Goal: Task Accomplishment & Management: Use online tool/utility

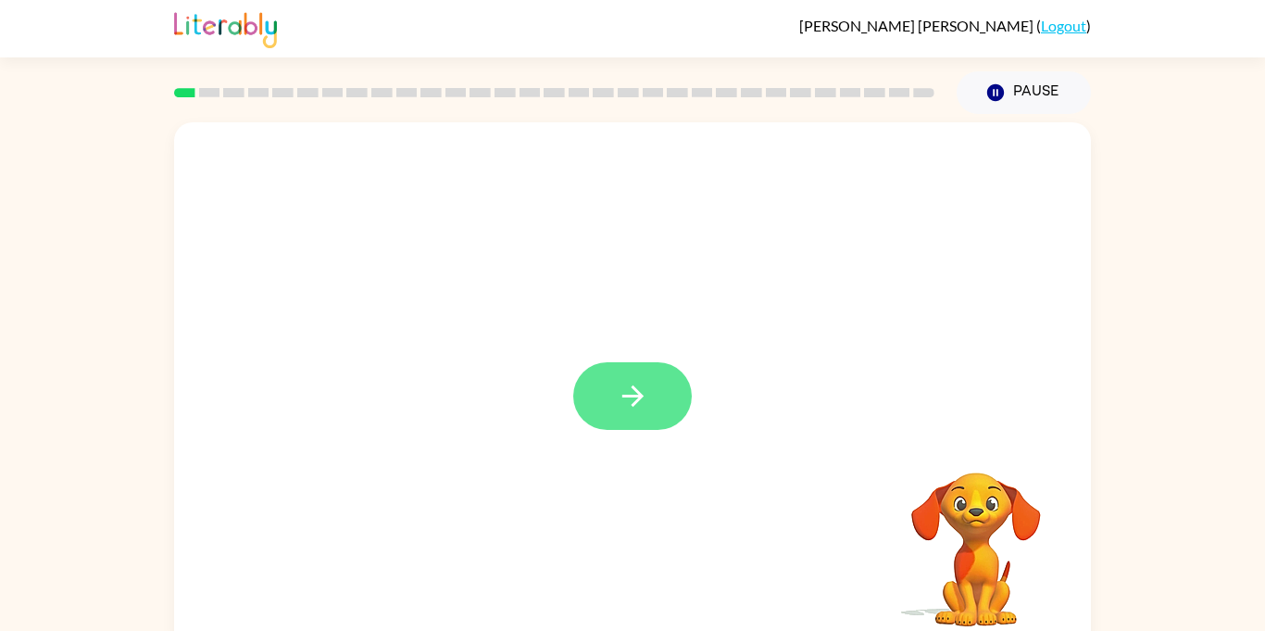
click at [615, 398] on button "button" at bounding box center [632, 396] width 119 height 68
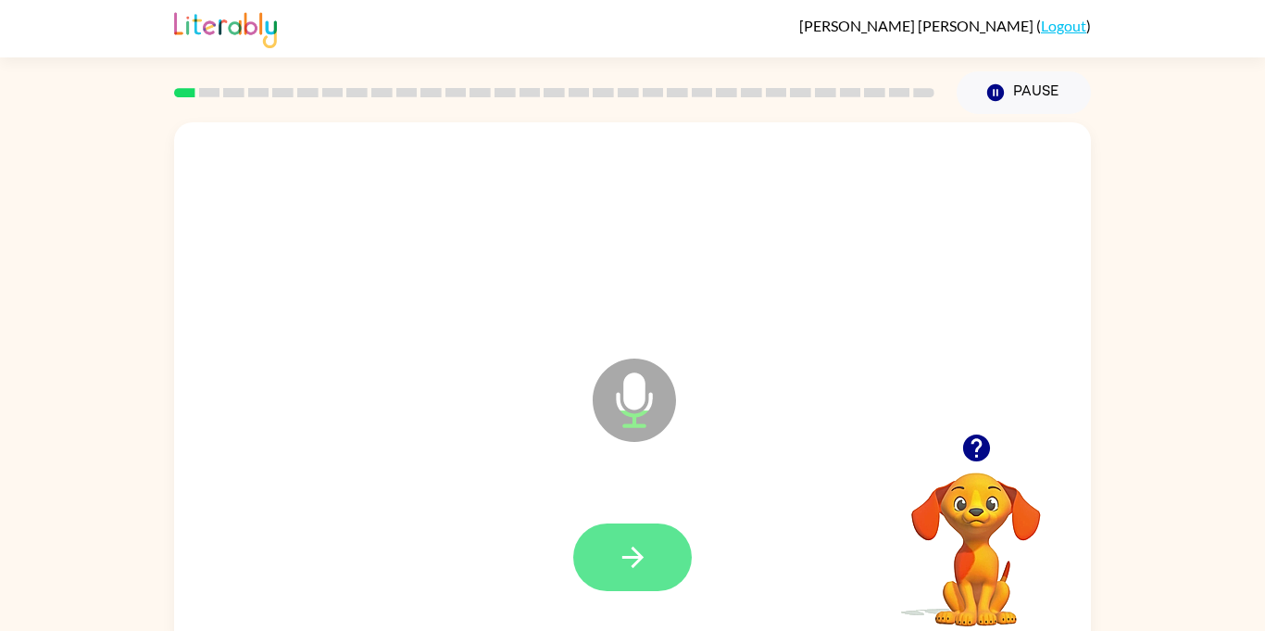
click at [640, 544] on icon "button" at bounding box center [633, 557] width 32 height 32
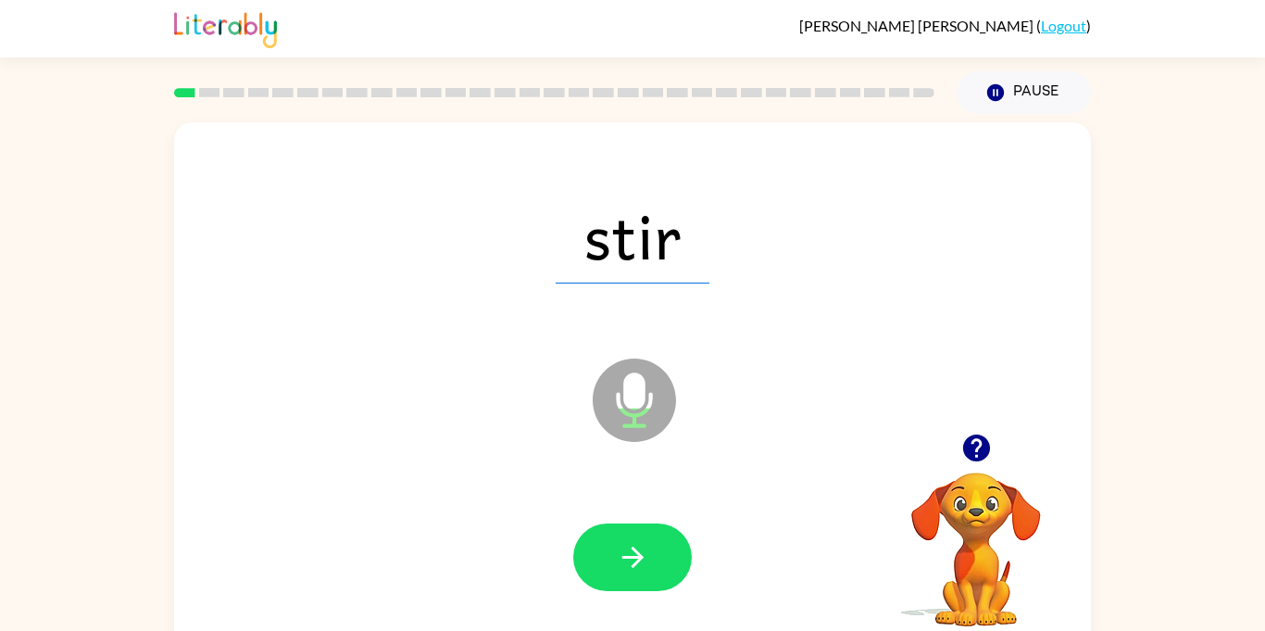
click at [615, 398] on icon at bounding box center [634, 399] width 83 height 83
click at [623, 569] on icon "button" at bounding box center [633, 557] width 32 height 32
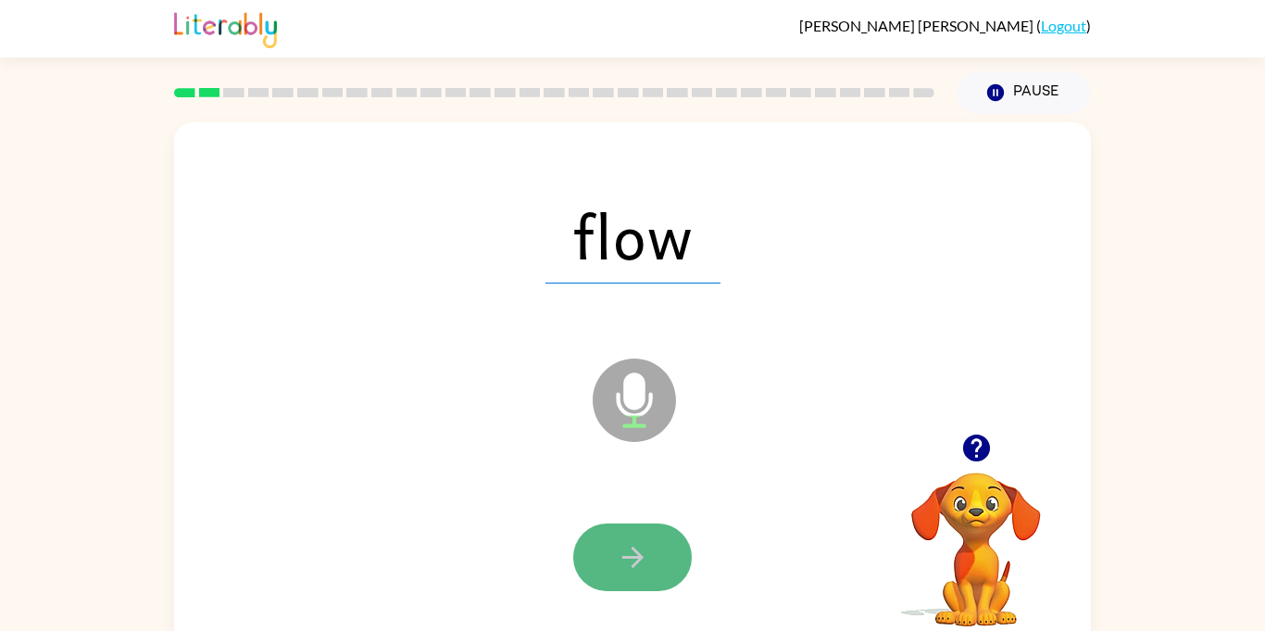
click at [613, 579] on button "button" at bounding box center [632, 557] width 119 height 68
click at [619, 579] on button "button" at bounding box center [632, 557] width 119 height 68
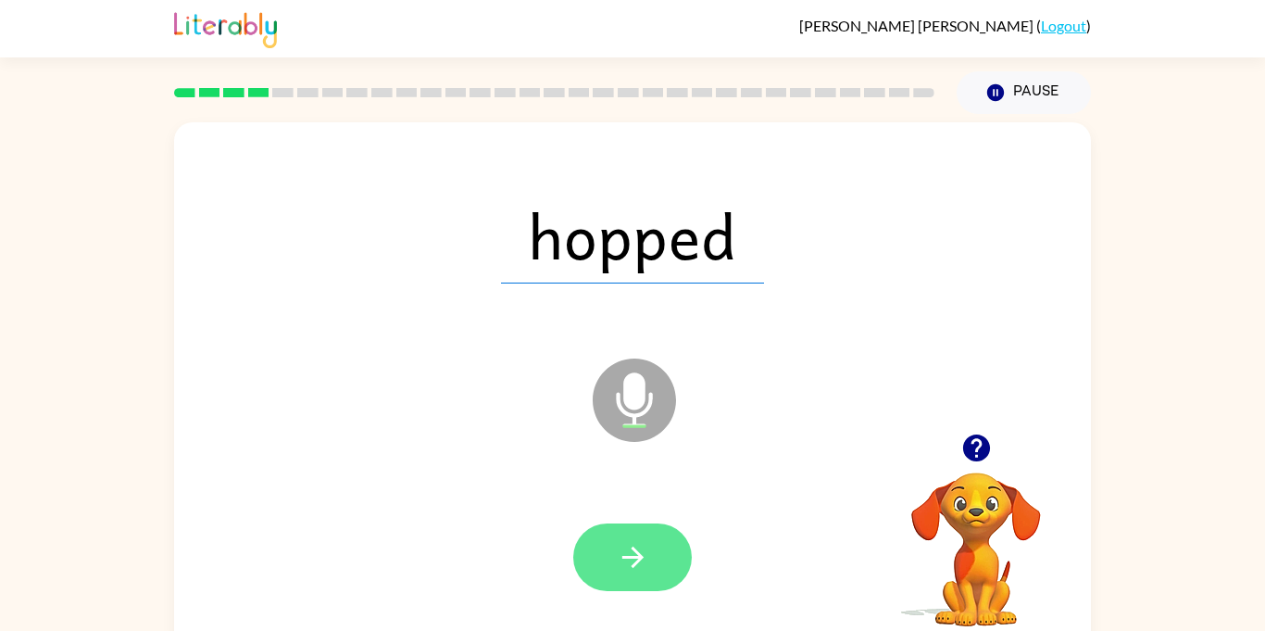
click at [619, 579] on button "button" at bounding box center [632, 557] width 119 height 68
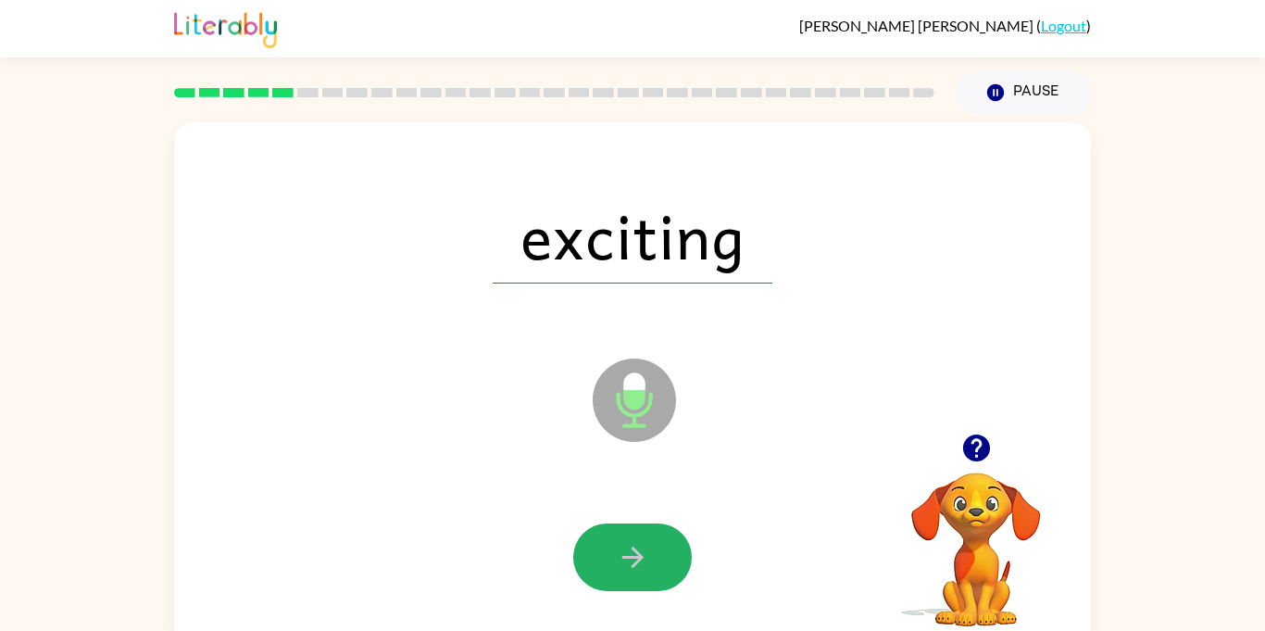
click at [619, 579] on button "button" at bounding box center [632, 557] width 119 height 68
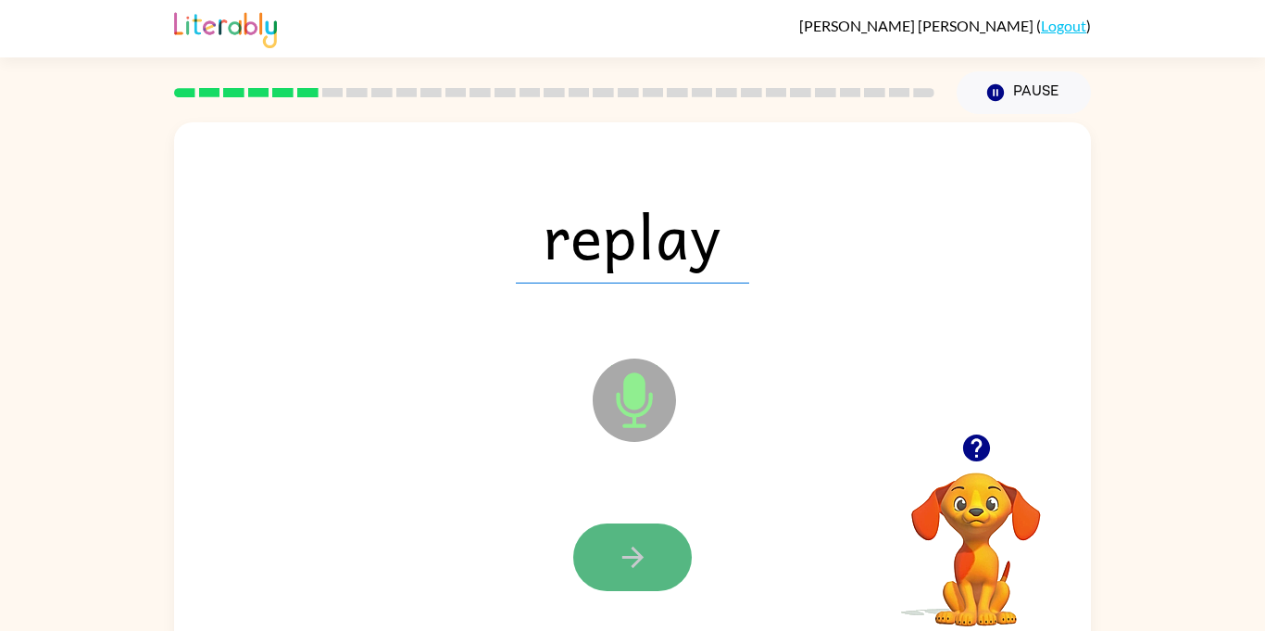
click at [619, 576] on button "button" at bounding box center [632, 557] width 119 height 68
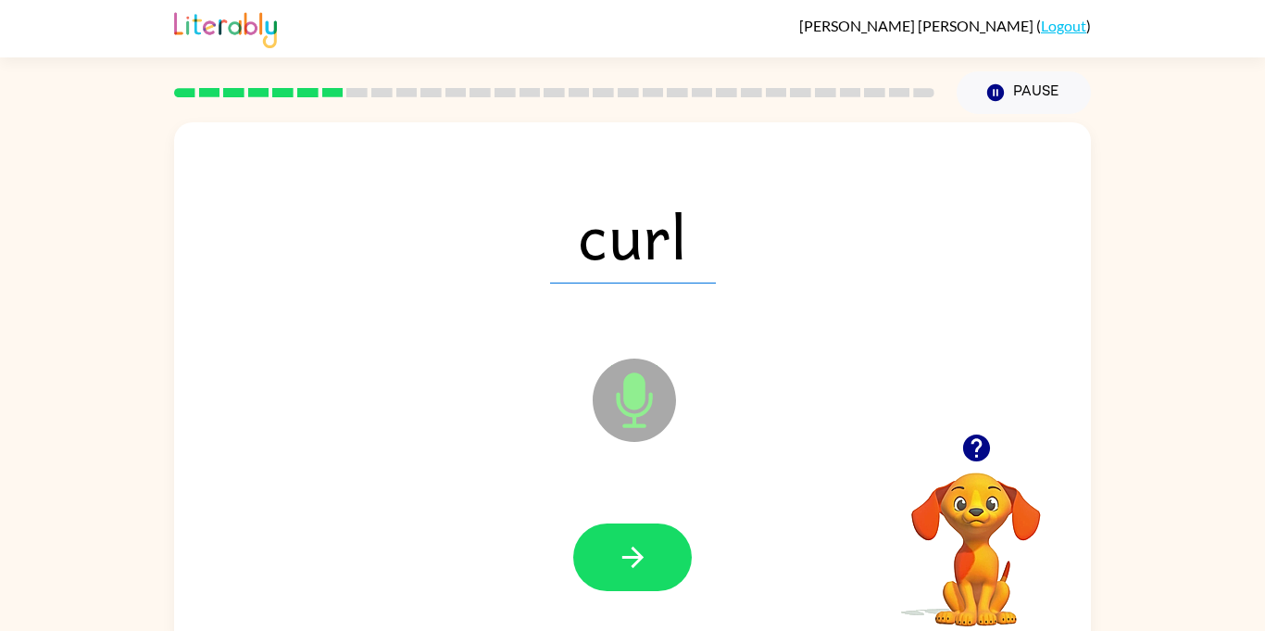
click at [619, 576] on button "button" at bounding box center [632, 557] width 119 height 68
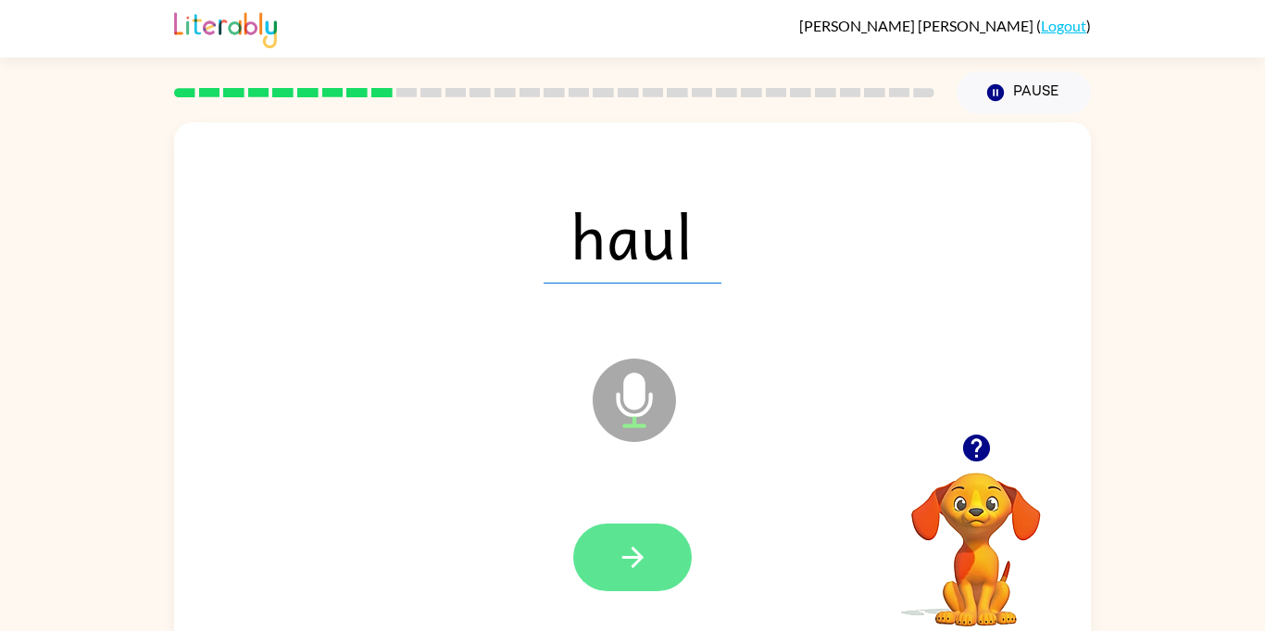
click at [622, 573] on button "button" at bounding box center [632, 557] width 119 height 68
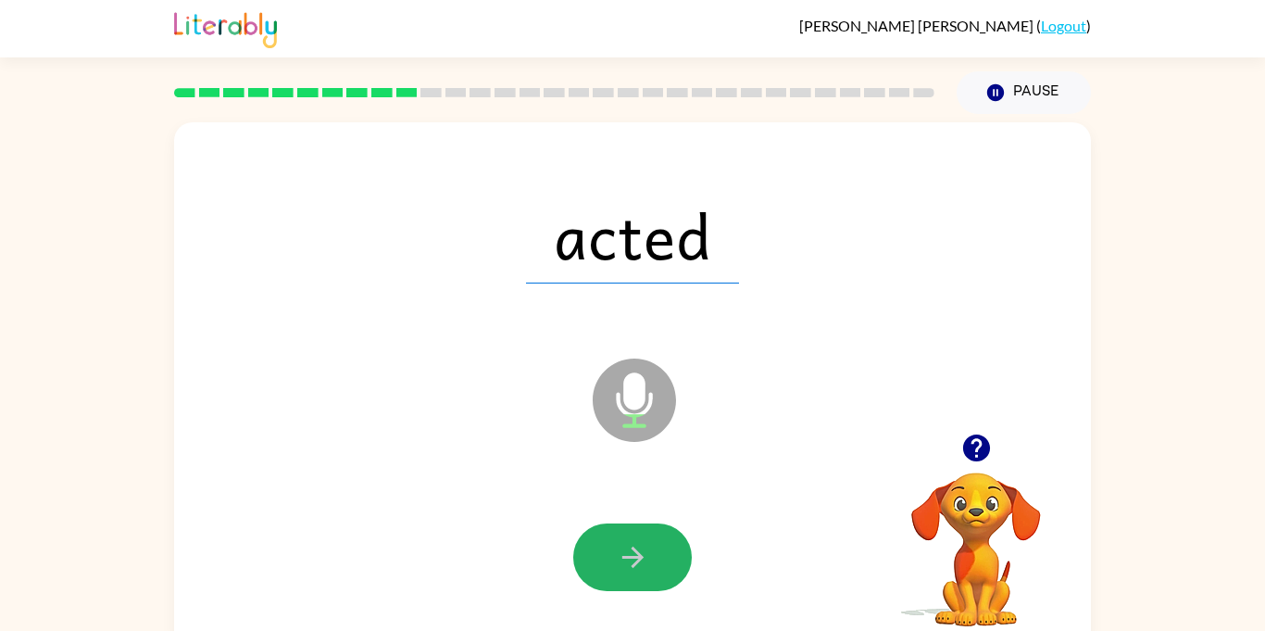
click at [622, 573] on button "button" at bounding box center [632, 557] width 119 height 68
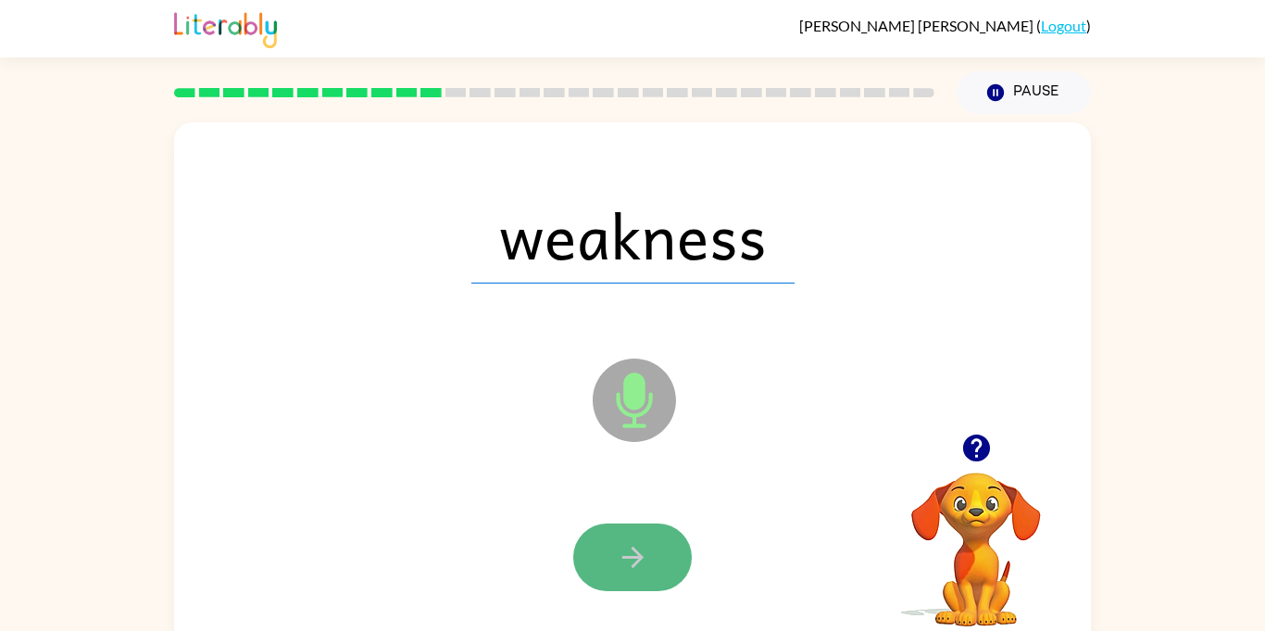
click at [635, 546] on icon "button" at bounding box center [633, 557] width 32 height 32
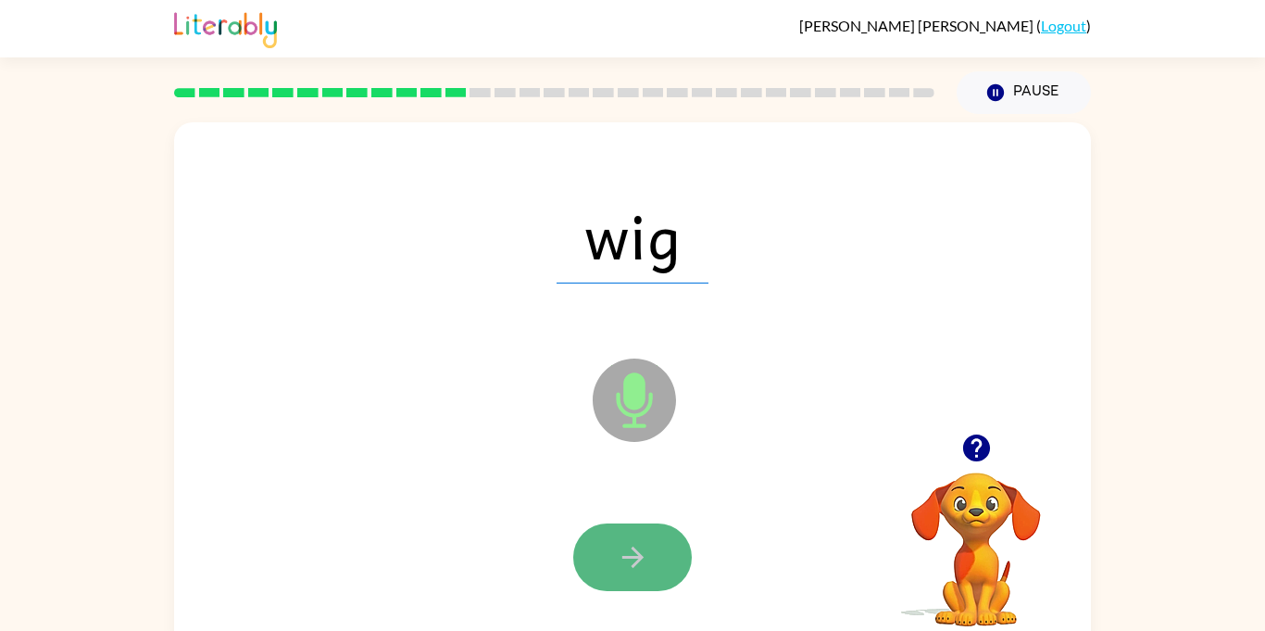
click at [636, 549] on icon "button" at bounding box center [633, 557] width 32 height 32
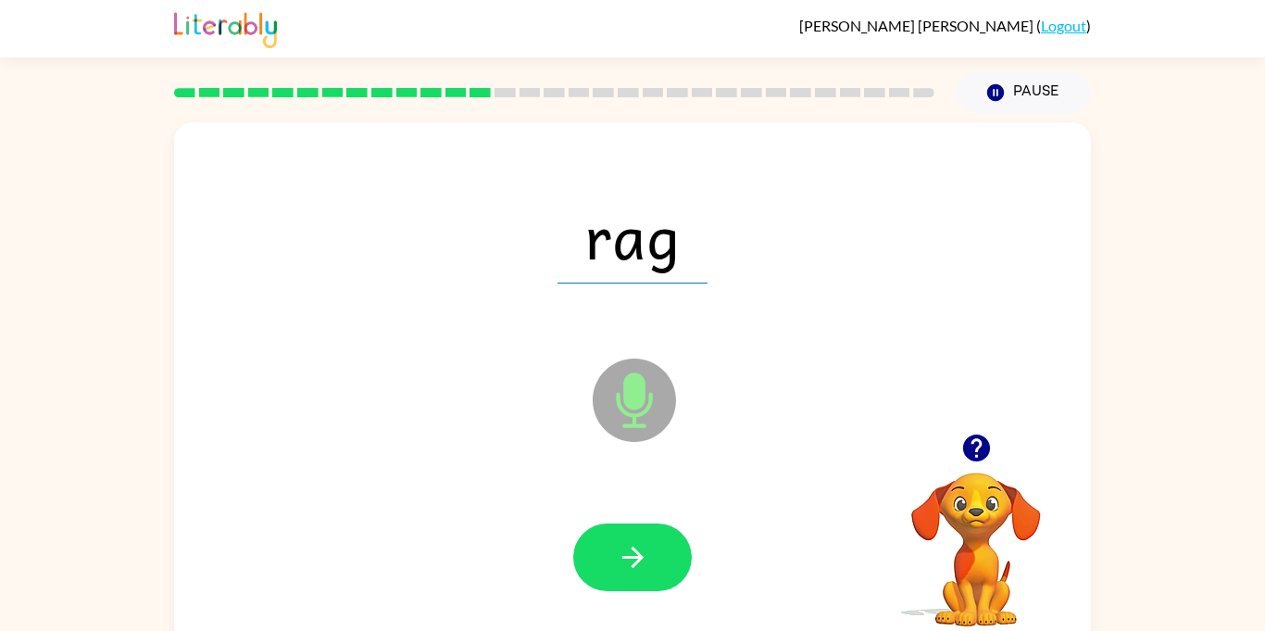
click at [636, 549] on icon "button" at bounding box center [633, 557] width 32 height 32
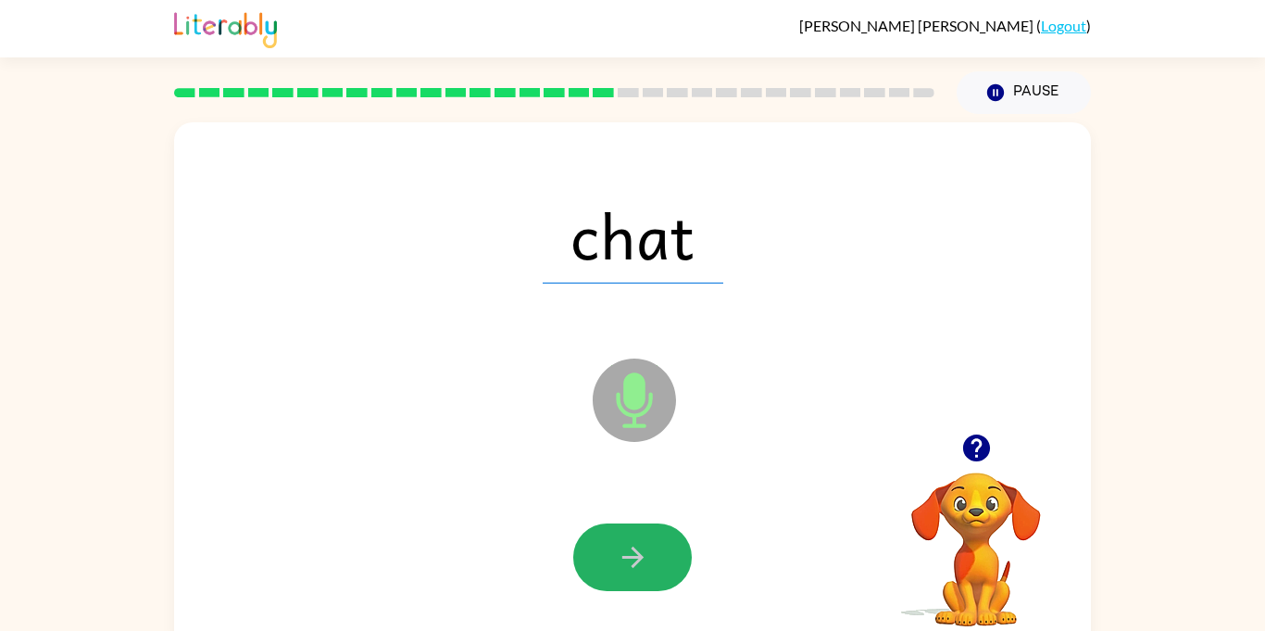
click at [636, 549] on icon "button" at bounding box center [633, 557] width 32 height 32
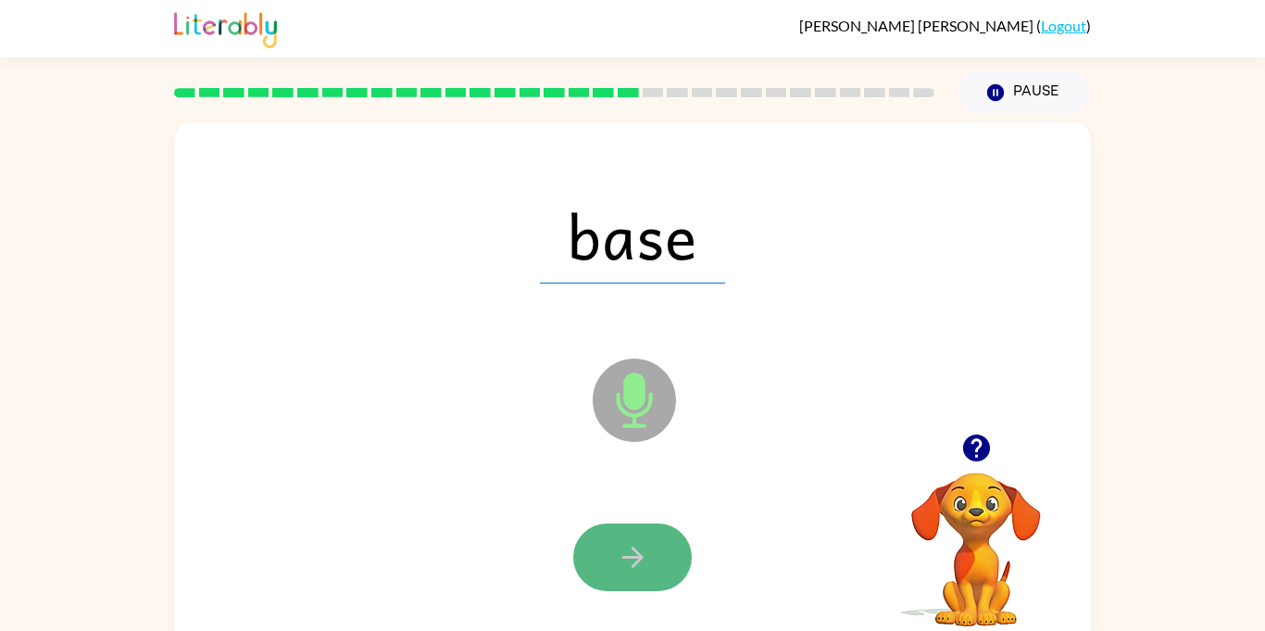
click at [642, 548] on icon "button" at bounding box center [633, 557] width 32 height 32
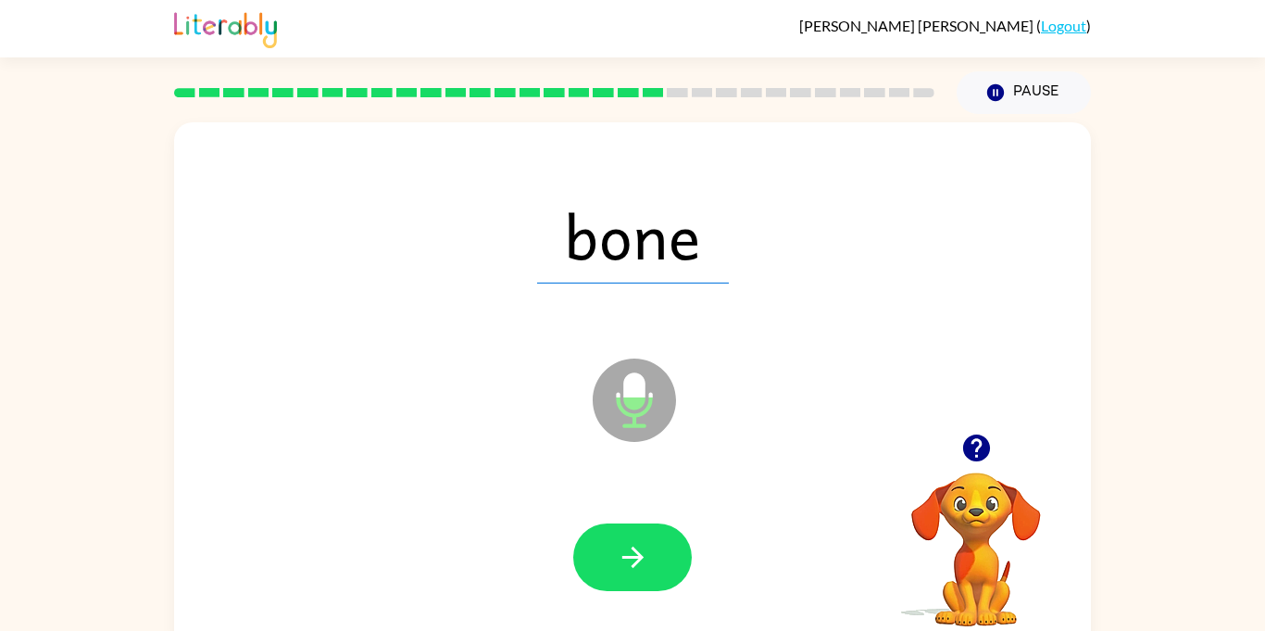
click at [642, 548] on icon "button" at bounding box center [633, 557] width 32 height 32
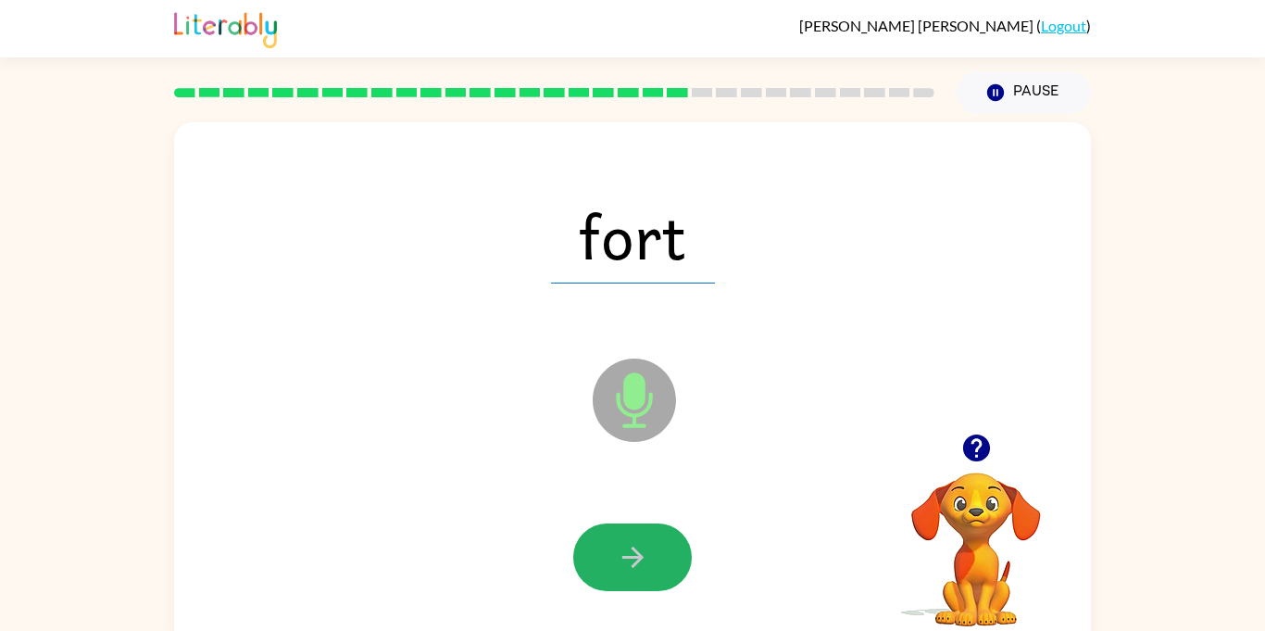
click at [642, 548] on icon "button" at bounding box center [633, 557] width 32 height 32
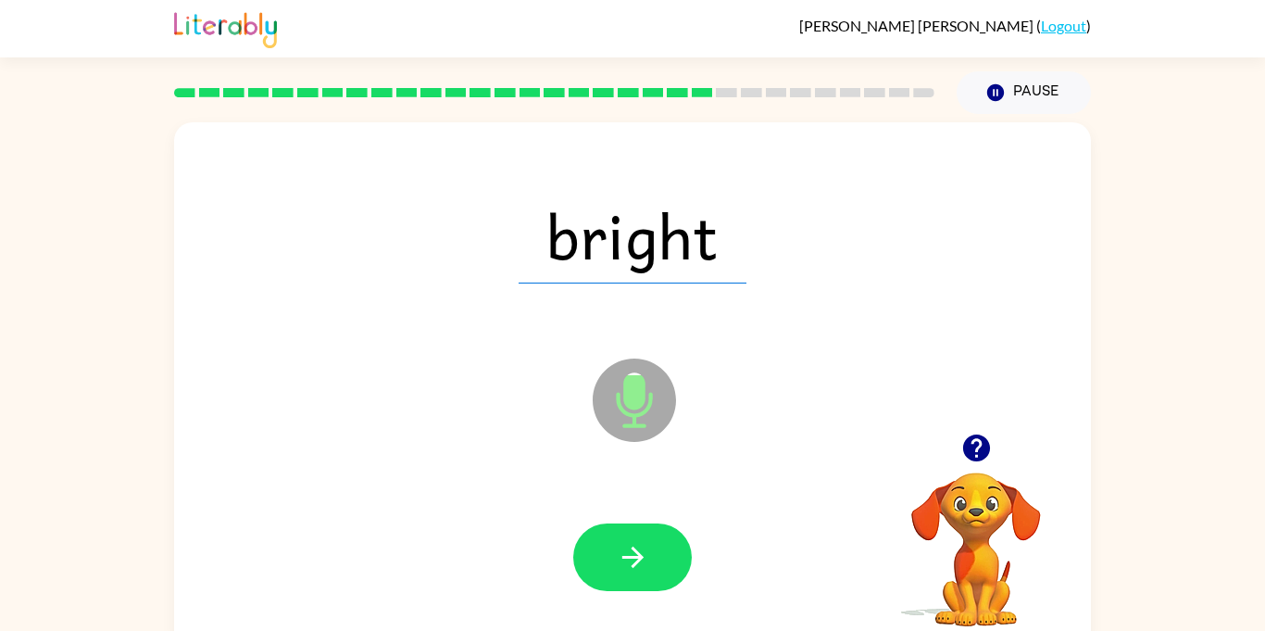
click at [642, 548] on icon "button" at bounding box center [633, 557] width 32 height 32
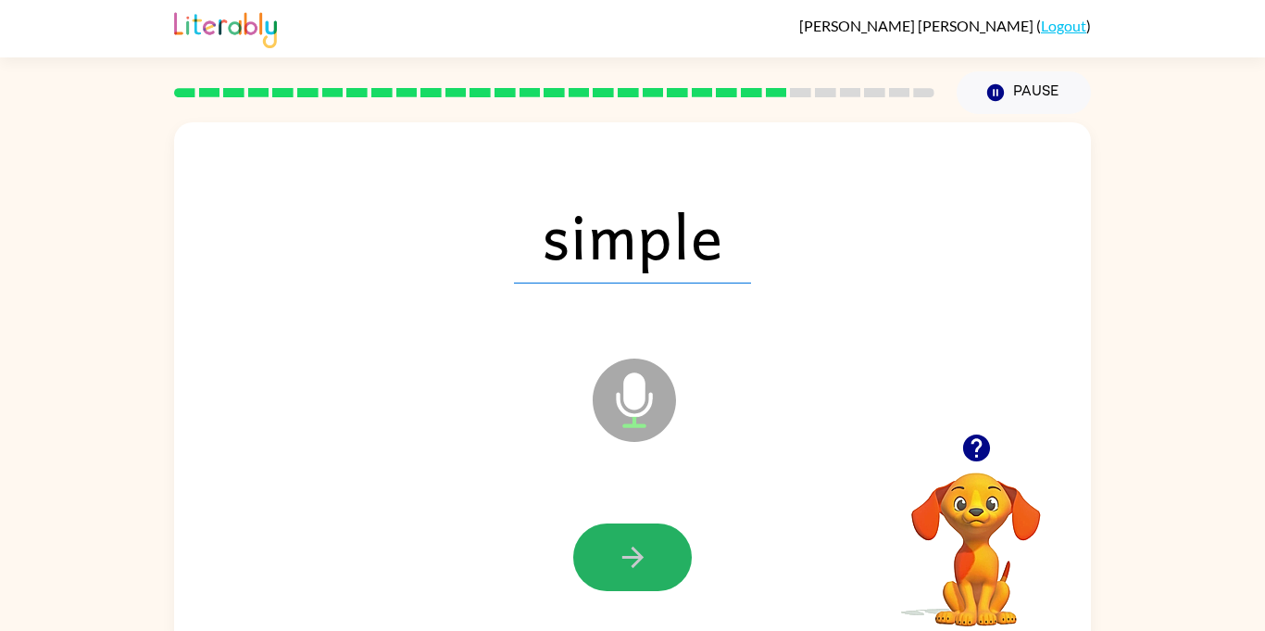
click at [642, 548] on icon "button" at bounding box center [633, 557] width 32 height 32
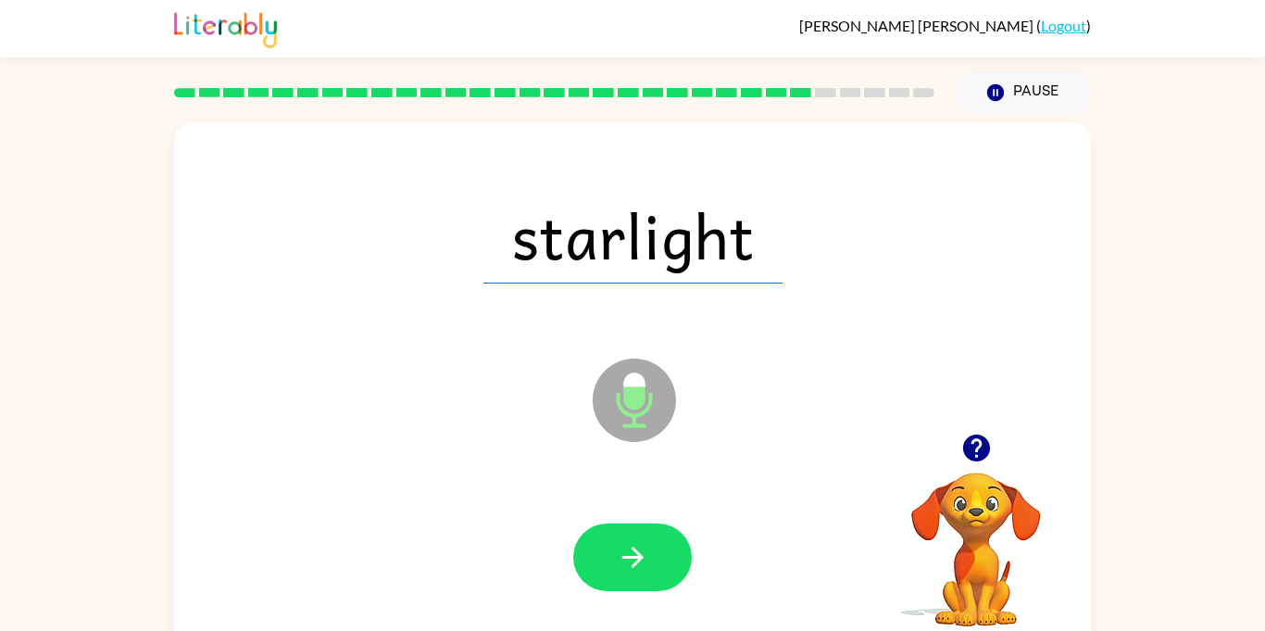
click at [642, 548] on icon "button" at bounding box center [633, 557] width 32 height 32
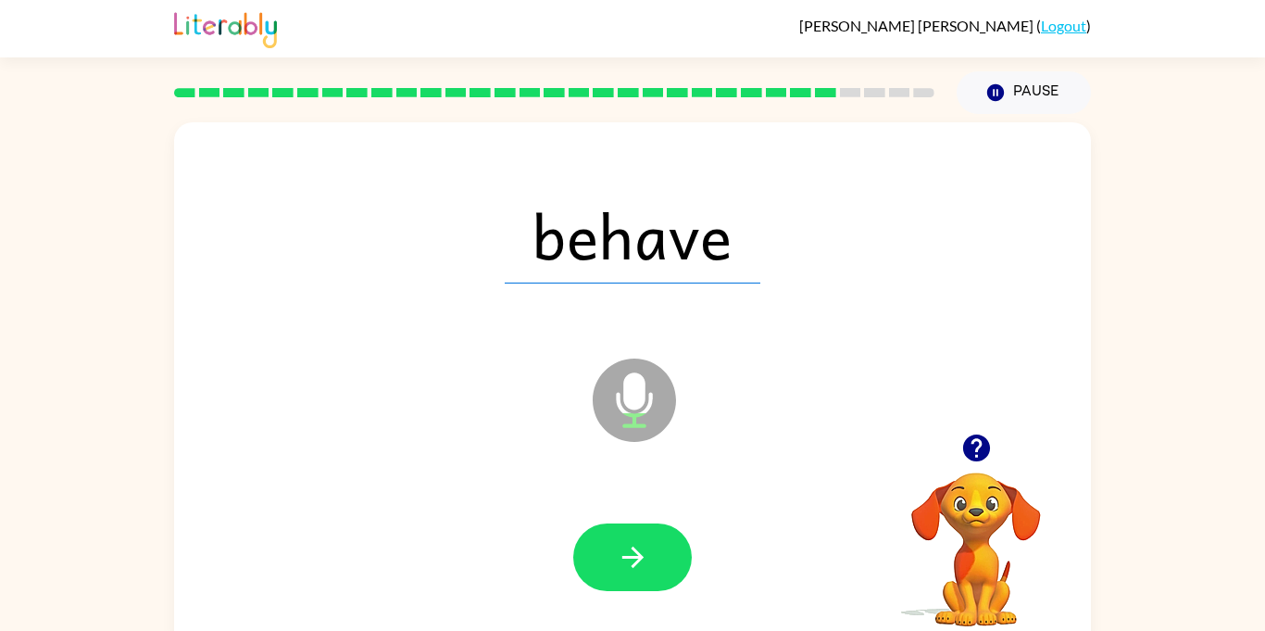
click at [642, 548] on icon "button" at bounding box center [633, 557] width 32 height 32
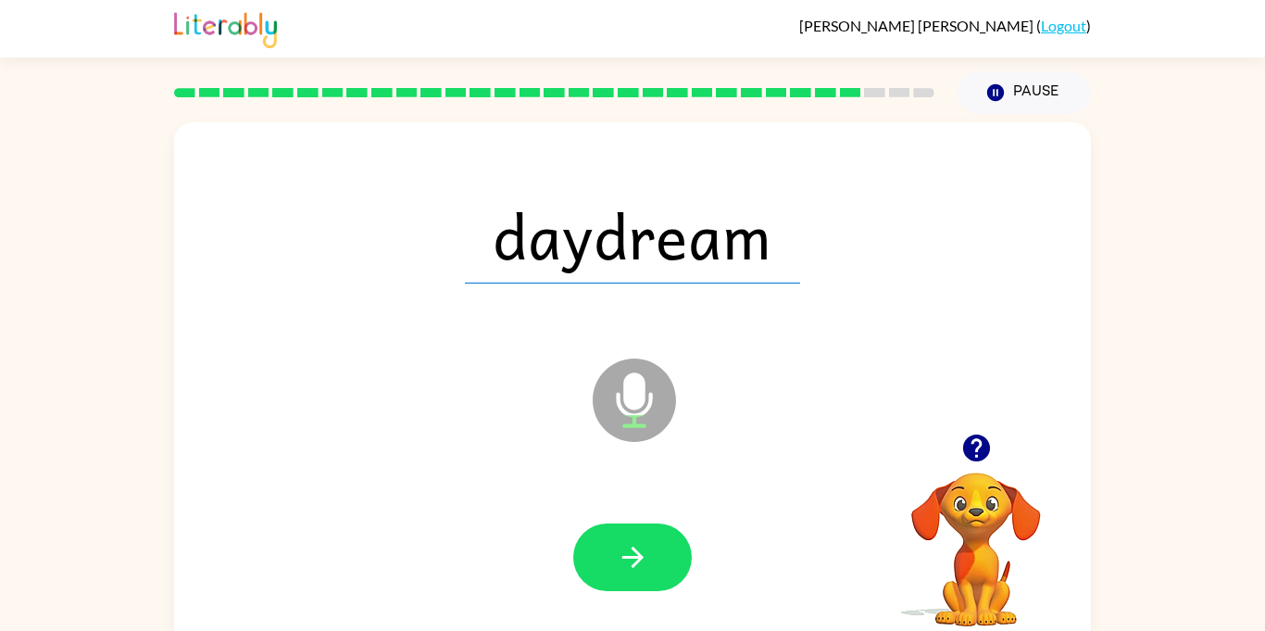
click at [643, 548] on icon "button" at bounding box center [633, 557] width 32 height 32
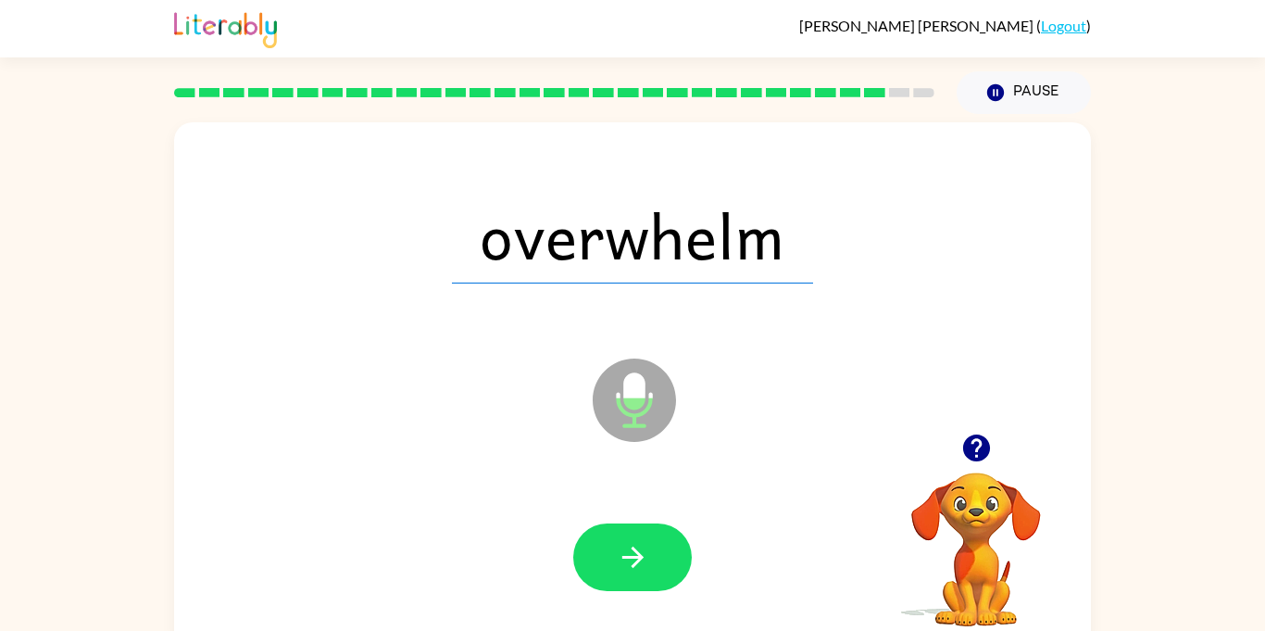
click at [643, 548] on icon "button" at bounding box center [633, 557] width 32 height 32
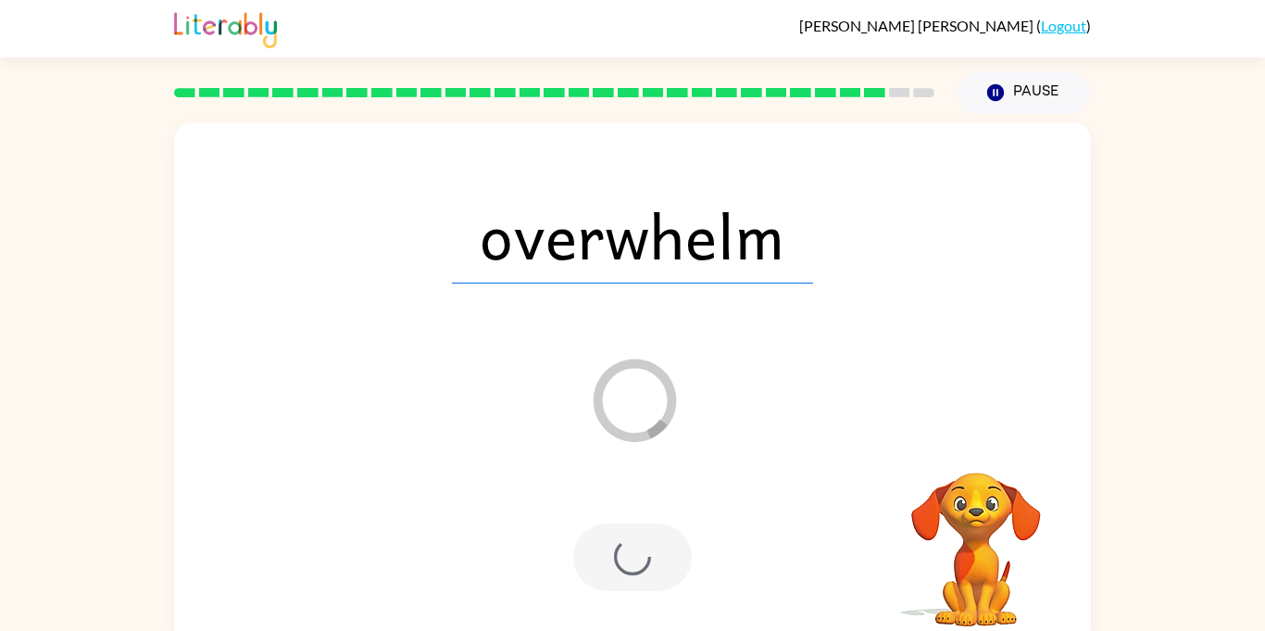
click at [643, 548] on div at bounding box center [632, 557] width 119 height 68
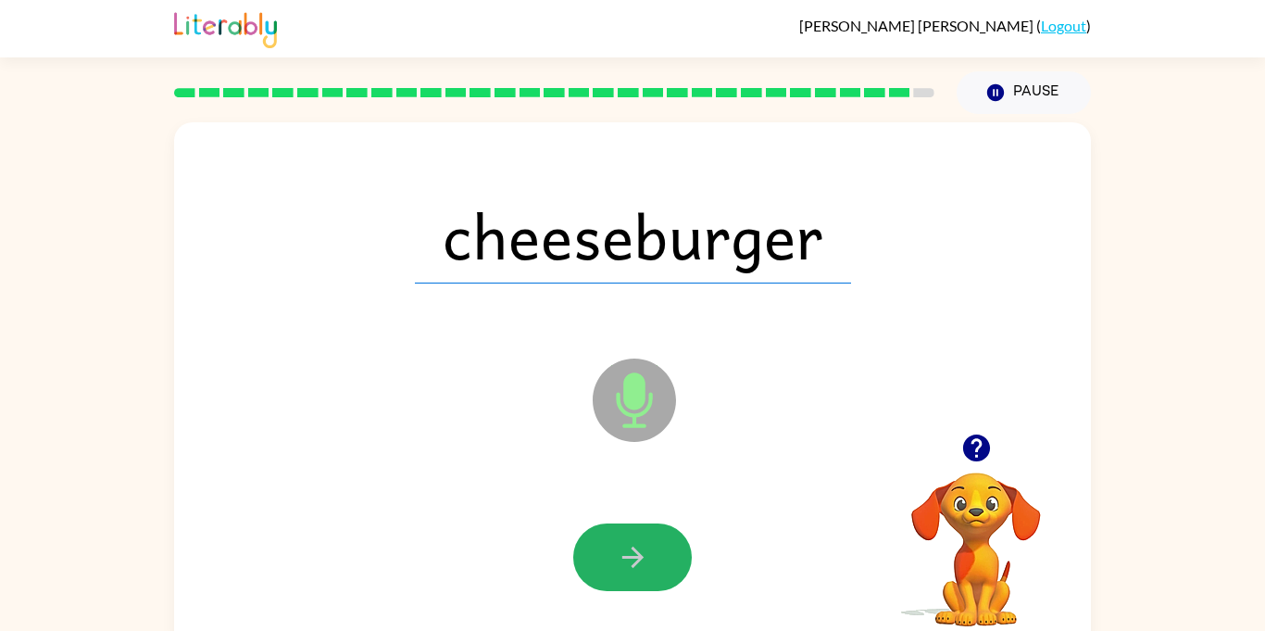
click at [643, 548] on icon "button" at bounding box center [633, 557] width 32 height 32
